Goal: Task Accomplishment & Management: Use online tool/utility

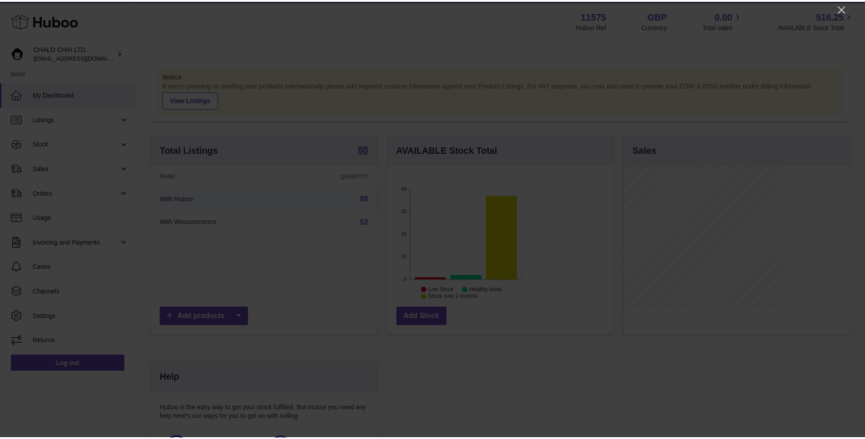
scroll to position [142, 228]
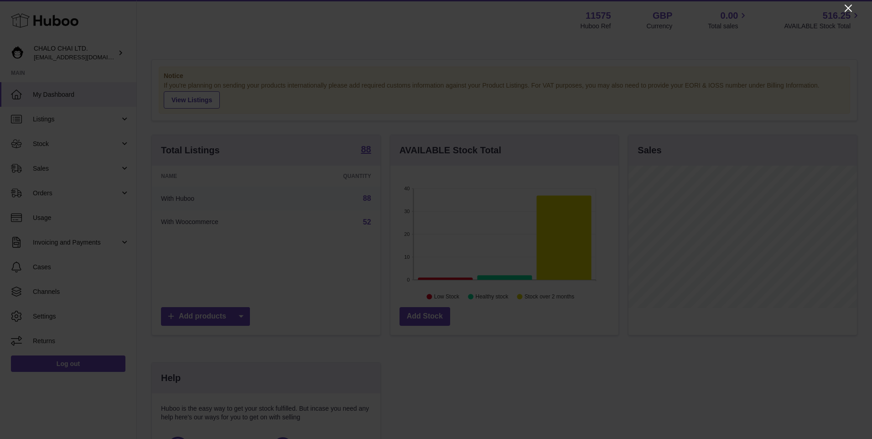
click at [341, 7] on icon "Close" at bounding box center [848, 8] width 7 height 7
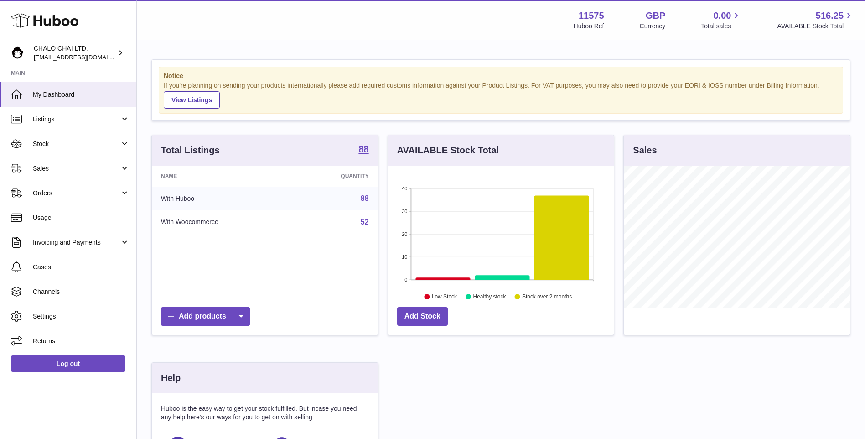
scroll to position [455855, 455771]
click at [62, 171] on span "Sales" at bounding box center [76, 168] width 87 height 9
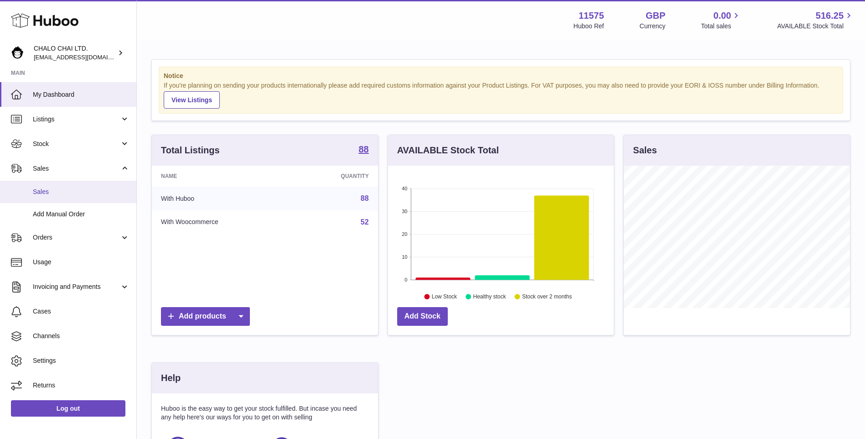
click at [68, 187] on span "Sales" at bounding box center [81, 191] width 97 height 9
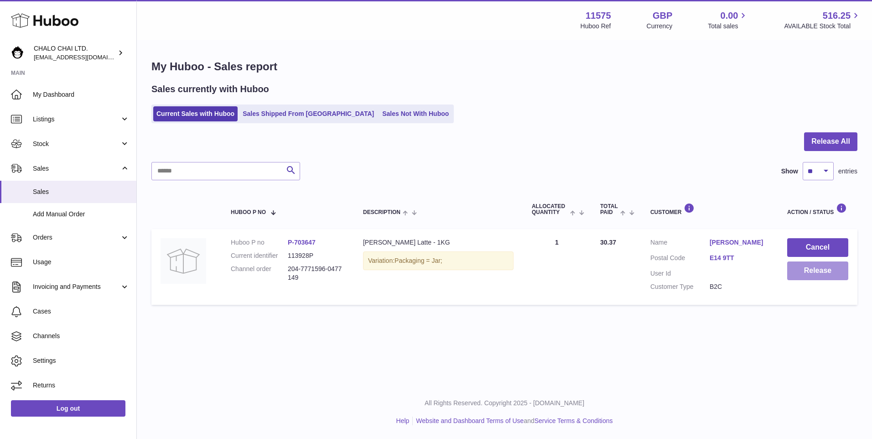
click at [822, 272] on button "Release" at bounding box center [817, 270] width 61 height 19
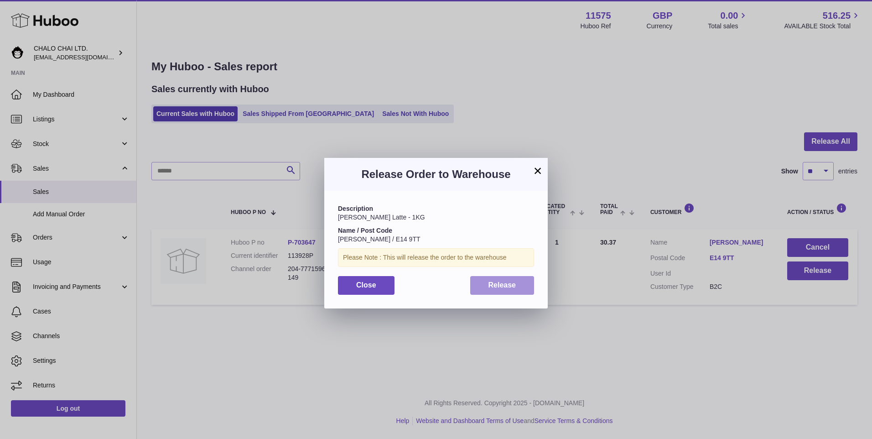
click at [500, 282] on span "Release" at bounding box center [502, 285] width 28 height 8
